Goal: Information Seeking & Learning: Learn about a topic

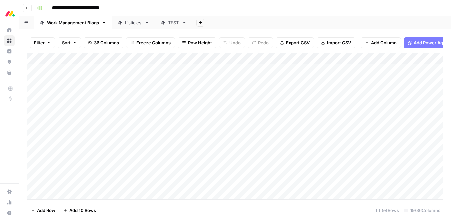
click at [43, 43] on span "Filter" at bounding box center [39, 42] width 11 height 7
click at [94, 79] on button "Add Filter" at bounding box center [162, 75] width 248 height 9
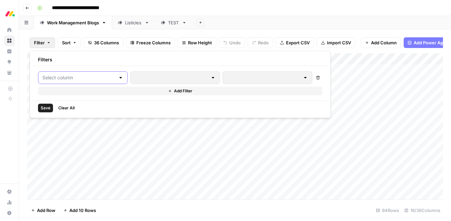
click at [82, 75] on input "text" at bounding box center [78, 77] width 73 height 7
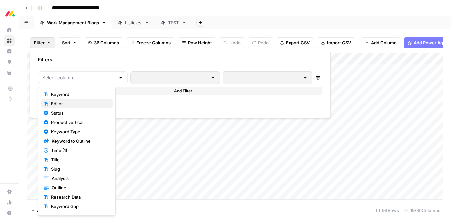
click at [76, 102] on span "Editor" at bounding box center [79, 103] width 56 height 7
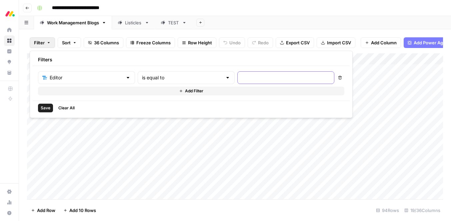
click at [242, 79] on input "text" at bounding box center [286, 77] width 88 height 7
type input "Chaviva"
click at [184, 91] on button "Add Filter" at bounding box center [191, 91] width 306 height 9
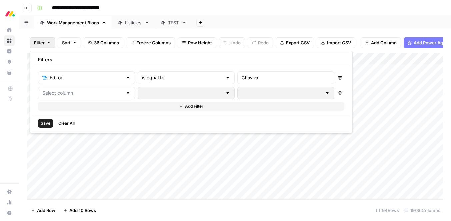
click at [68, 97] on div at bounding box center [86, 93] width 97 height 13
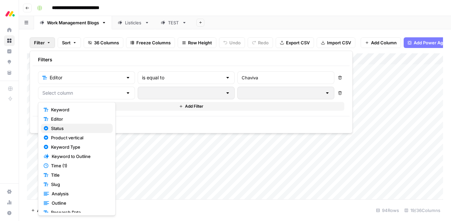
click at [73, 126] on span "Status" at bounding box center [79, 128] width 56 height 7
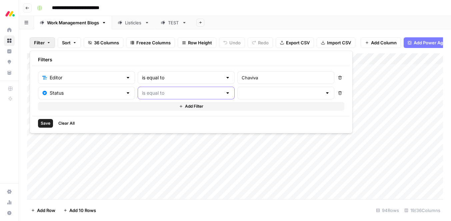
click at [161, 93] on input "text" at bounding box center [182, 93] width 80 height 7
click at [154, 116] on span "is not equal to" at bounding box center [156, 119] width 64 height 7
type input "is not equal to"
click at [242, 93] on input "text" at bounding box center [282, 93] width 80 height 7
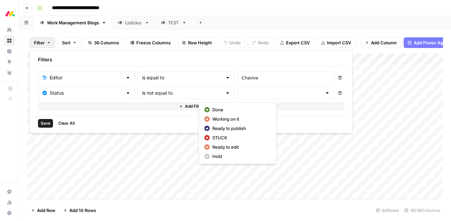
click at [228, 109] on span "Done" at bounding box center [240, 109] width 56 height 7
type input "Done"
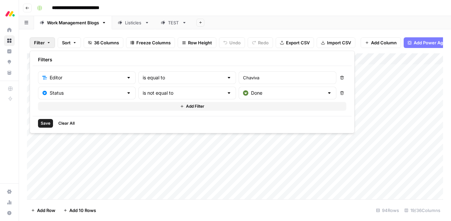
click at [46, 122] on span "Save" at bounding box center [46, 123] width 10 height 6
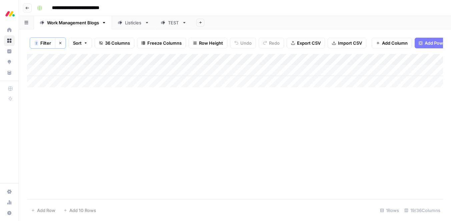
click at [62, 42] on icon "button" at bounding box center [60, 43] width 4 height 4
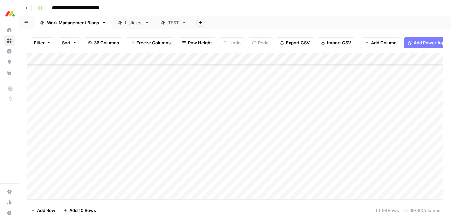
scroll to position [791, 0]
type input "**********"
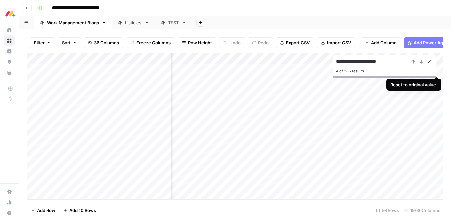
click at [429, 62] on icon "Close Search" at bounding box center [429, 61] width 5 height 5
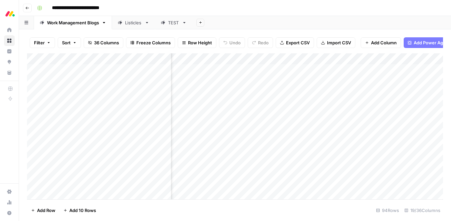
click at [38, 42] on span "Filter" at bounding box center [39, 42] width 11 height 7
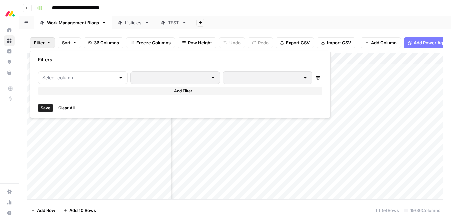
click at [72, 83] on div at bounding box center [83, 77] width 90 height 13
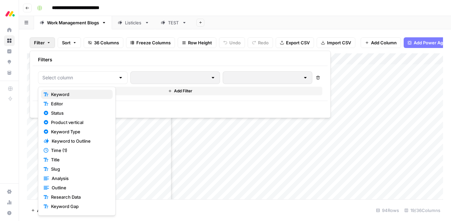
click at [71, 96] on span "Keyword" at bounding box center [79, 94] width 56 height 7
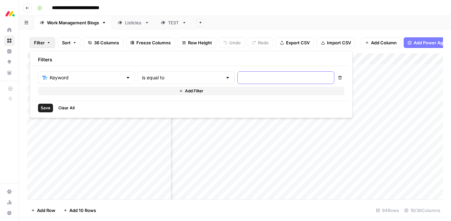
click at [242, 78] on input "text" at bounding box center [286, 77] width 88 height 7
paste input "business team management"
type input "business team management"
click at [42, 105] on span "Save" at bounding box center [46, 108] width 10 height 6
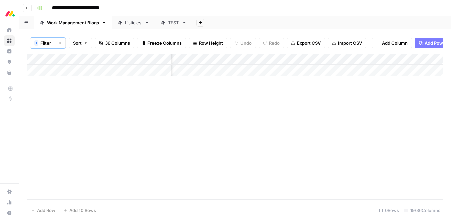
click at [46, 43] on span "Filter" at bounding box center [45, 43] width 11 height 7
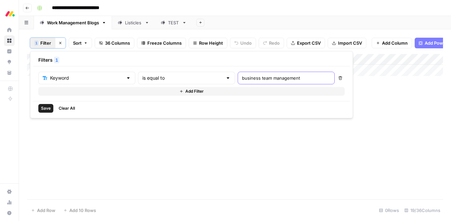
click at [242, 80] on input "business team management" at bounding box center [286, 78] width 88 height 7
paste input "procurement software"
type input "procurement software"
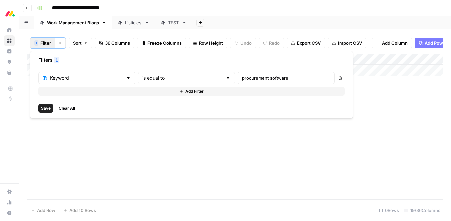
click at [43, 107] on span "Save" at bounding box center [46, 108] width 10 height 6
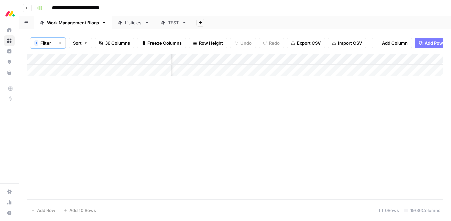
click at [135, 22] on div "Listicles" at bounding box center [133, 22] width 17 height 7
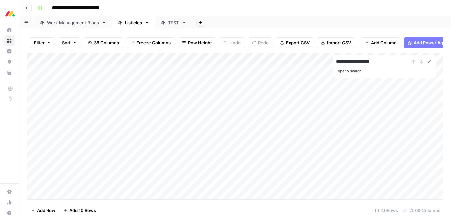
type input "**********"
click at [49, 39] on button "Filter" at bounding box center [42, 42] width 25 height 11
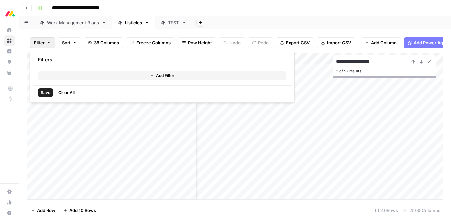
click at [52, 74] on button "Add Filter" at bounding box center [162, 75] width 248 height 9
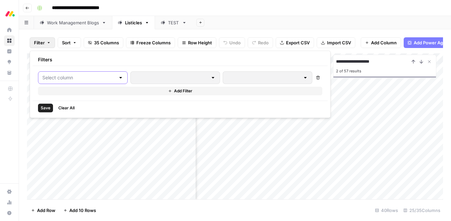
click at [53, 78] on input "text" at bounding box center [78, 77] width 73 height 7
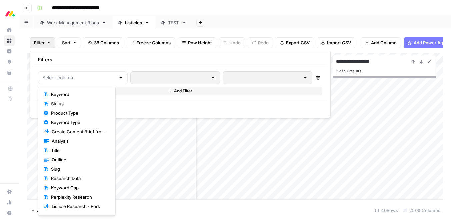
click at [54, 98] on button "Keyword" at bounding box center [77, 94] width 72 height 9
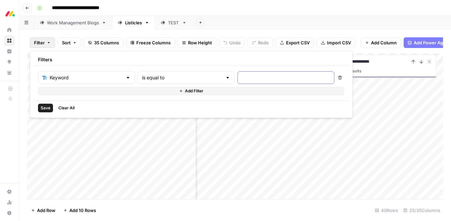
click at [250, 77] on input "text" at bounding box center [286, 77] width 88 height 7
paste input "procurement software"
type input "procurement software"
click at [43, 103] on div "Save Clear All" at bounding box center [191, 108] width 317 height 14
click at [45, 107] on span "Save" at bounding box center [46, 108] width 10 height 6
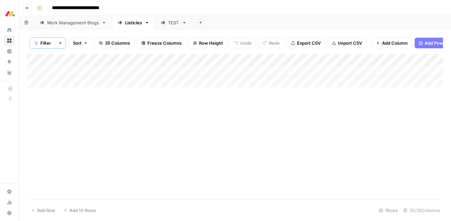
click at [62, 43] on button "Clear filters" at bounding box center [60, 43] width 11 height 11
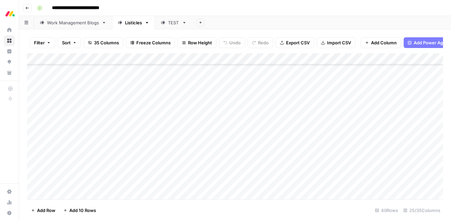
scroll to position [206, 0]
click at [88, 26] on link "Work Management Blogs" at bounding box center [73, 22] width 78 height 13
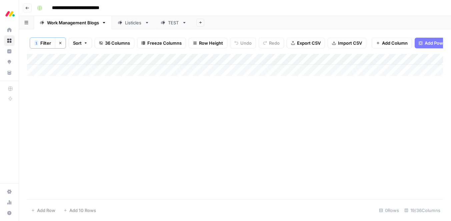
click at [57, 44] on button "Clear filters" at bounding box center [60, 43] width 11 height 11
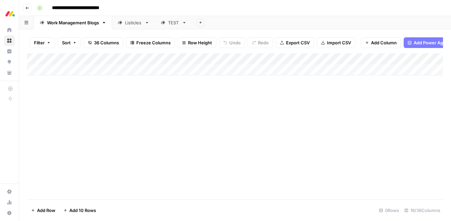
click at [49, 41] on icon "button" at bounding box center [49, 43] width 4 height 4
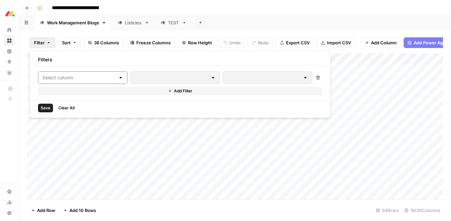
click at [56, 77] on input "text" at bounding box center [78, 77] width 73 height 7
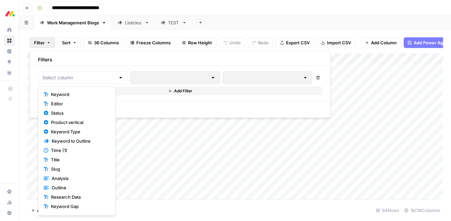
click at [61, 97] on span "Keyword" at bounding box center [79, 94] width 56 height 7
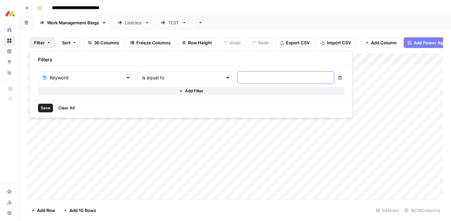
click at [242, 76] on input "text" at bounding box center [286, 77] width 88 height 7
paste input "business team management software tools"
type input "business team management software tools"
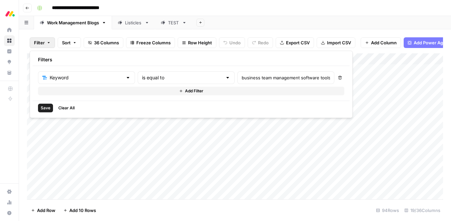
click at [43, 108] on span "Save" at bounding box center [46, 108] width 10 height 6
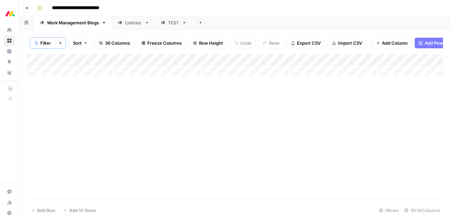
click at [61, 43] on icon "button" at bounding box center [60, 43] width 2 height 2
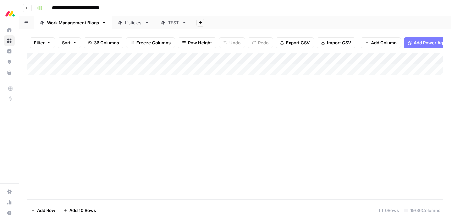
click at [45, 41] on button "Filter" at bounding box center [42, 42] width 25 height 11
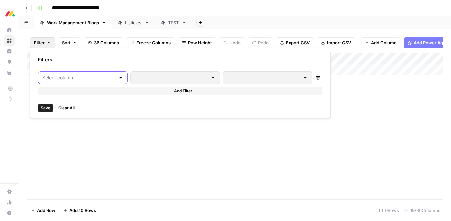
click at [51, 75] on input "text" at bounding box center [78, 77] width 73 height 7
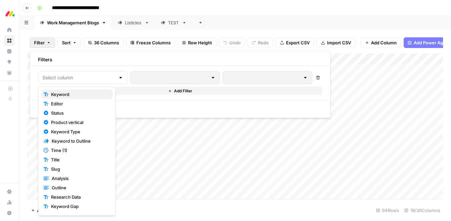
click at [62, 93] on span "Keyword" at bounding box center [79, 94] width 56 height 7
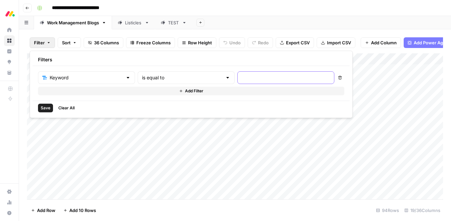
click at [247, 78] on input "text" at bounding box center [286, 77] width 88 height 7
paste input "ai platforms"
type input "ai platforms"
click at [46, 109] on span "Save" at bounding box center [46, 108] width 10 height 6
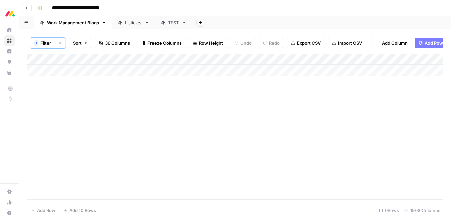
click at [142, 23] on div "Listicles" at bounding box center [133, 22] width 17 height 7
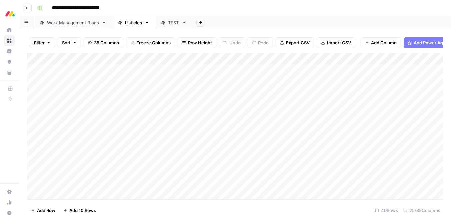
click at [42, 44] on span "Filter" at bounding box center [39, 42] width 11 height 7
click at [226, 32] on div "Filter Sort 35 Columns Freeze Columns Row Height Undo Redo Export CSV Import CS…" at bounding box center [235, 42] width 416 height 21
click at [341, 59] on div "Add Column" at bounding box center [235, 126] width 416 height 146
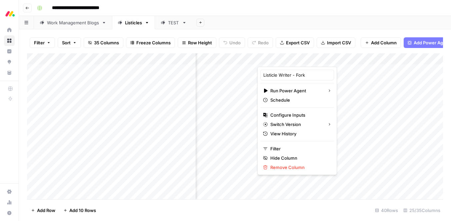
click at [341, 59] on div at bounding box center [306, 59] width 98 height 13
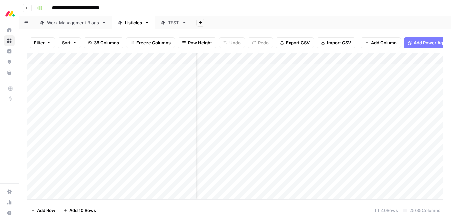
scroll to position [0, 973]
click at [45, 43] on button "Filter" at bounding box center [42, 42] width 25 height 11
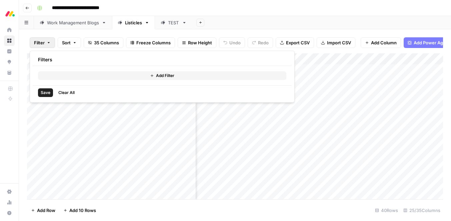
click at [54, 72] on button "Add Filter" at bounding box center [162, 75] width 248 height 9
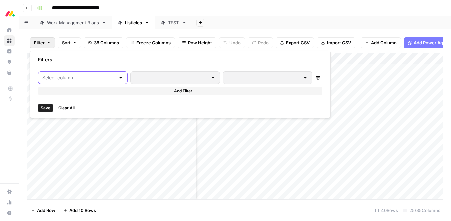
click at [55, 77] on input "text" at bounding box center [78, 77] width 73 height 7
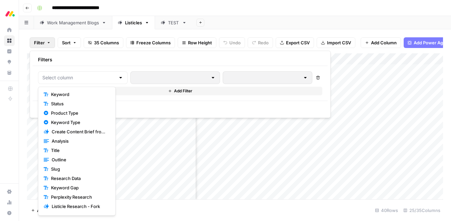
click at [57, 95] on span "Keyword" at bounding box center [79, 94] width 56 height 7
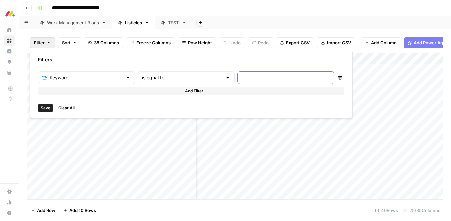
click at [242, 77] on input "text" at bounding box center [286, 77] width 88 height 7
paste input "ai platforms"
type input "ai platforms"
click at [44, 106] on span "Save" at bounding box center [46, 108] width 10 height 6
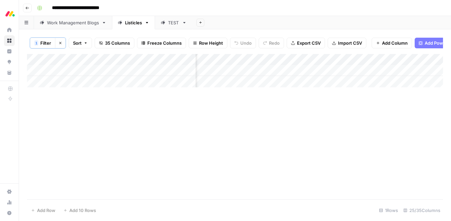
scroll to position [0, 180]
click at [61, 42] on icon "button" at bounding box center [60, 43] width 4 height 4
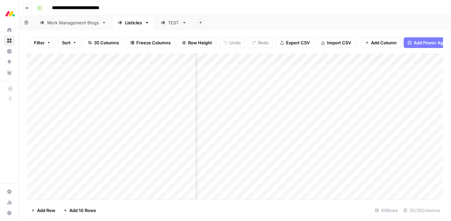
scroll to position [0, 595]
type input "**********"
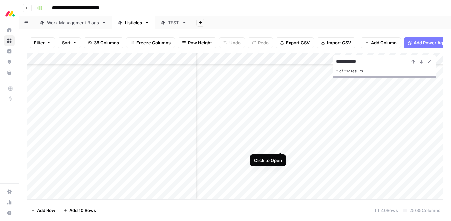
click at [279, 145] on div "Add Column" at bounding box center [235, 126] width 416 height 146
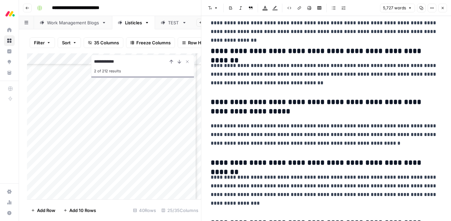
scroll to position [10869, 0]
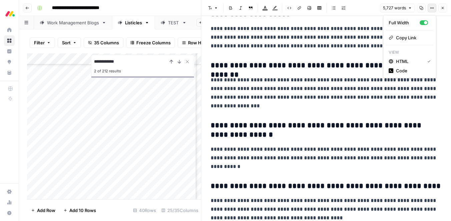
click at [432, 8] on icon "button" at bounding box center [432, 8] width 4 height 4
click at [409, 37] on span "Copy Link" at bounding box center [412, 37] width 32 height 7
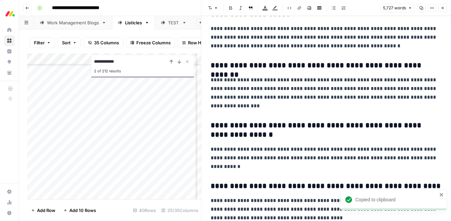
click at [444, 8] on icon "button" at bounding box center [443, 8] width 4 height 4
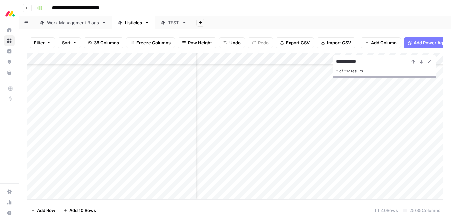
click at [83, 24] on div "Work Management Blogs" at bounding box center [73, 22] width 52 height 7
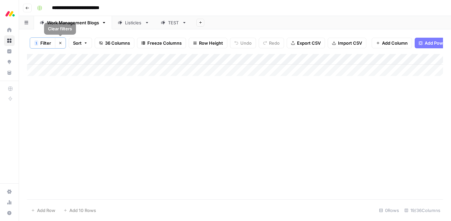
click at [47, 44] on span "Filter" at bounding box center [45, 43] width 11 height 7
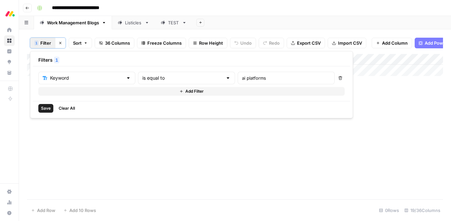
click at [238, 74] on div "ai platforms" at bounding box center [286, 78] width 97 height 13
click at [242, 79] on input "ai platforms" at bounding box center [286, 78] width 88 height 7
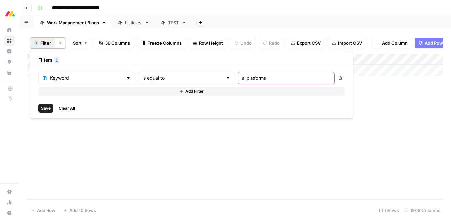
click at [242, 79] on input "ai platforms" at bounding box center [286, 78] width 88 height 7
paste input "IT help desk support"
type input "IT help desk support"
click at [43, 110] on span "Save" at bounding box center [46, 108] width 10 height 6
